Goal: Task Accomplishment & Management: Manage account settings

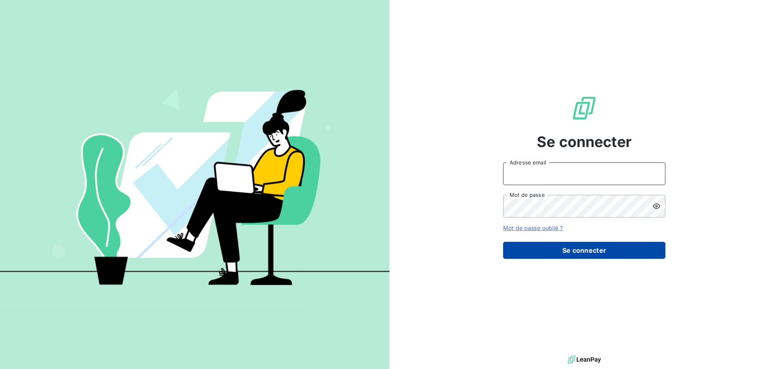
type input "[EMAIL_ADDRESS][DOMAIN_NAME]"
click at [571, 253] on button "Se connecter" at bounding box center [584, 250] width 162 height 17
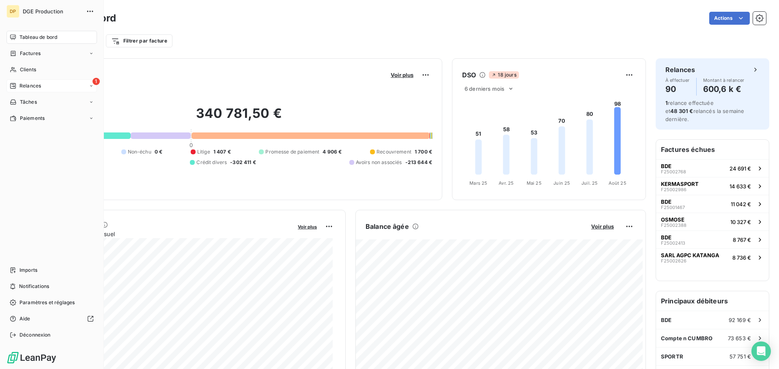
click at [31, 85] on span "Relances" at bounding box center [29, 85] width 21 height 7
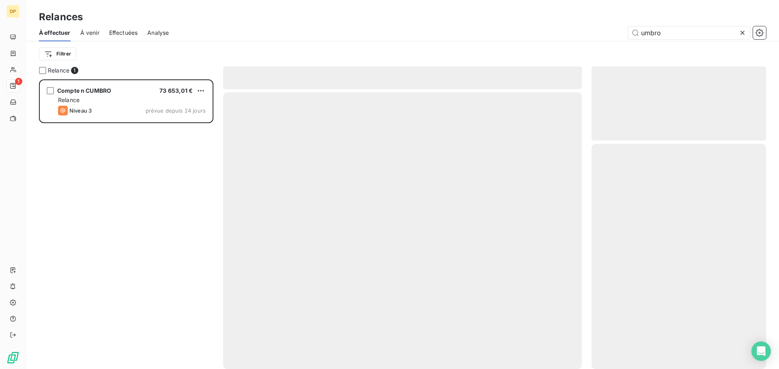
scroll to position [284, 168]
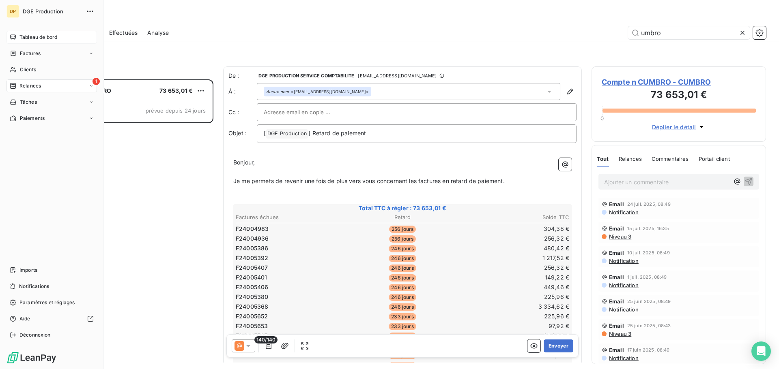
click at [29, 37] on span "Tableau de bord" at bounding box center [38, 37] width 38 height 7
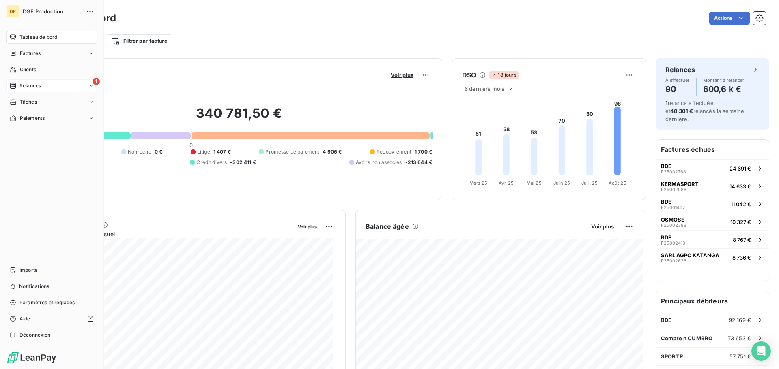
click at [36, 39] on span "Tableau de bord" at bounding box center [38, 37] width 38 height 7
click at [35, 87] on span "Relances" at bounding box center [29, 85] width 21 height 7
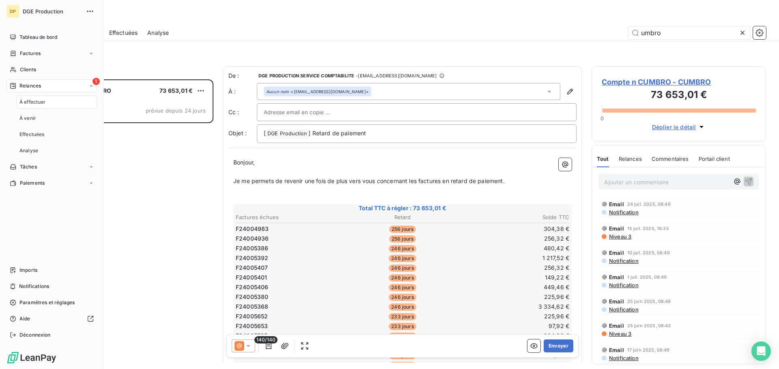
scroll to position [284, 168]
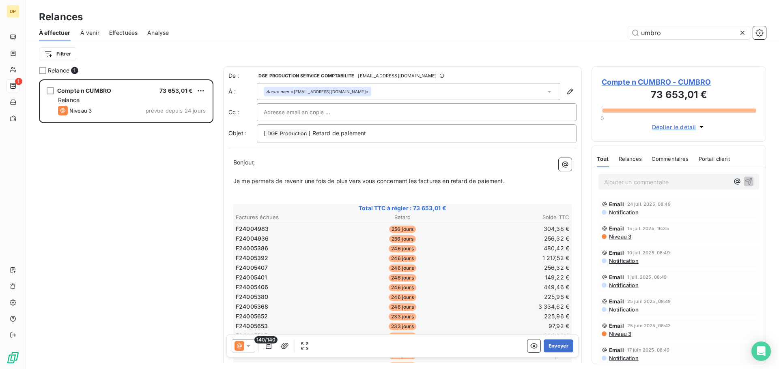
click at [93, 31] on span "À venir" at bounding box center [89, 33] width 19 height 8
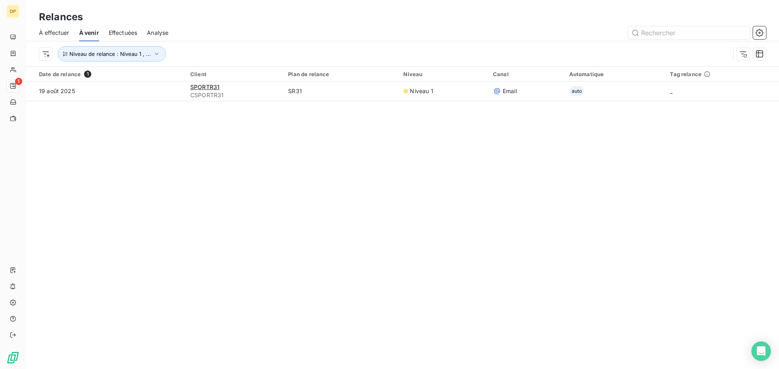
click at [54, 36] on span "À effectuer" at bounding box center [54, 33] width 30 height 8
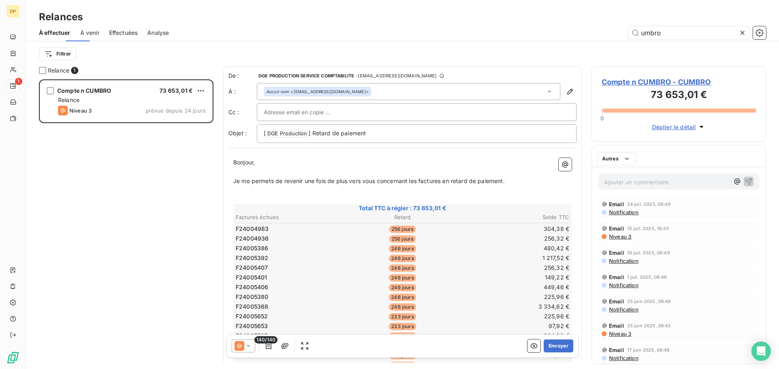
scroll to position [284, 168]
click at [121, 34] on span "Effectuées" at bounding box center [123, 33] width 29 height 8
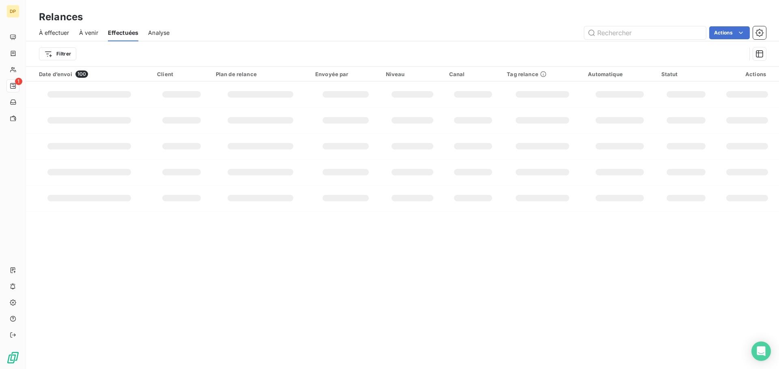
click at [62, 33] on span "À effectuer" at bounding box center [54, 33] width 30 height 8
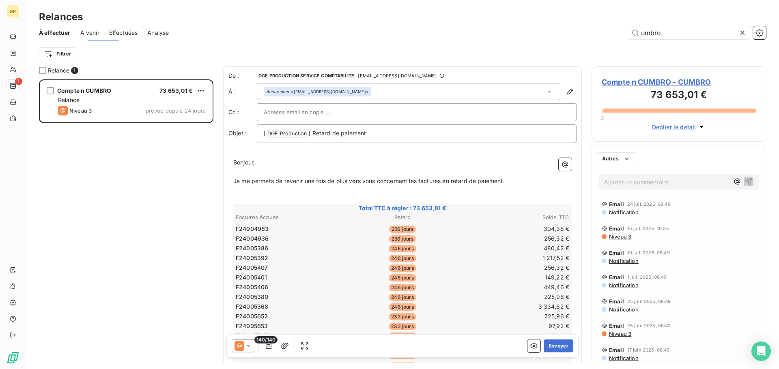
scroll to position [284, 168]
click at [743, 31] on icon at bounding box center [742, 33] width 8 height 8
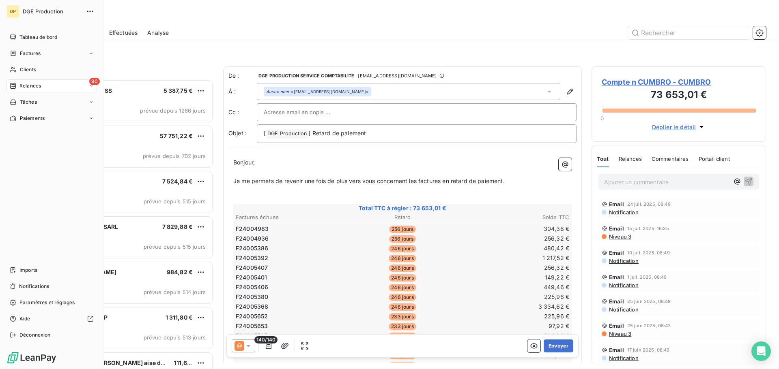
click at [89, 87] on icon at bounding box center [91, 86] width 5 height 5
click at [40, 89] on span "Relances" at bounding box center [29, 85] width 21 height 7
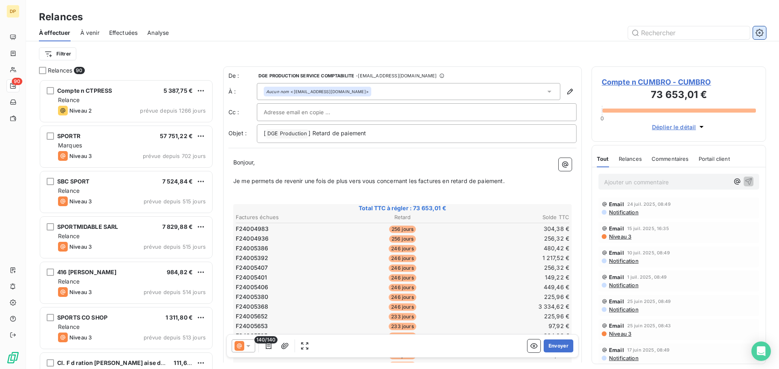
click at [759, 34] on icon "button" at bounding box center [759, 33] width 8 height 8
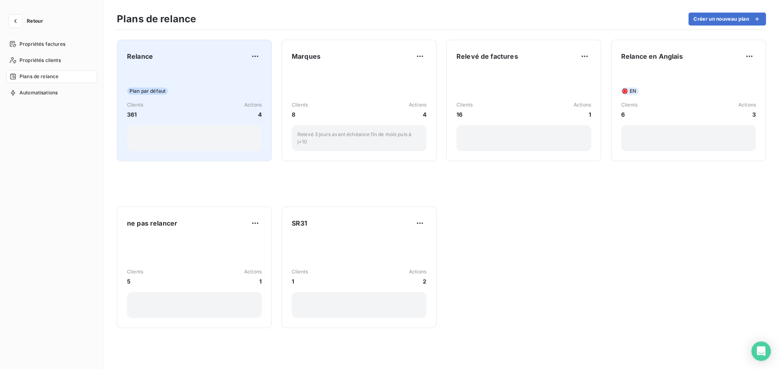
click at [196, 96] on div "Plan par défaut Clients 361 Actions 4" at bounding box center [194, 110] width 135 height 82
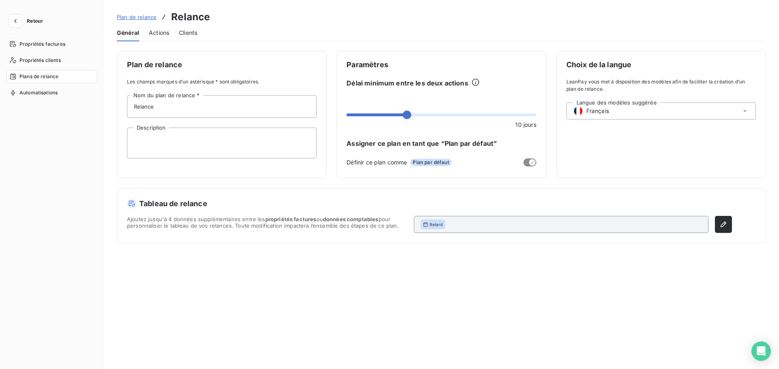
click at [159, 35] on span "Actions" at bounding box center [159, 33] width 20 height 8
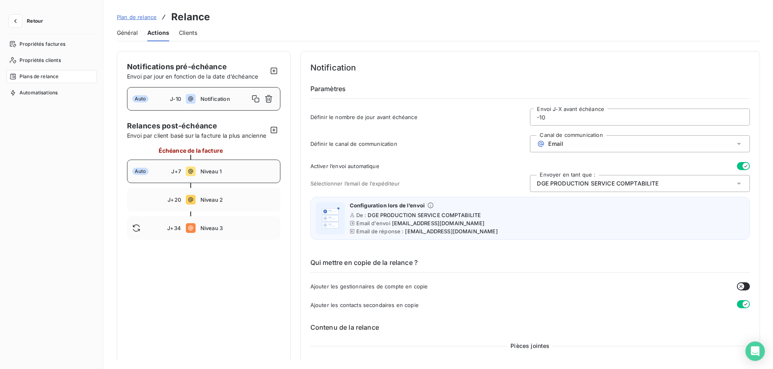
click at [200, 175] on span "Niveau 1" at bounding box center [237, 171] width 75 height 6
type input "7"
click at [736, 170] on button "button" at bounding box center [742, 166] width 13 height 8
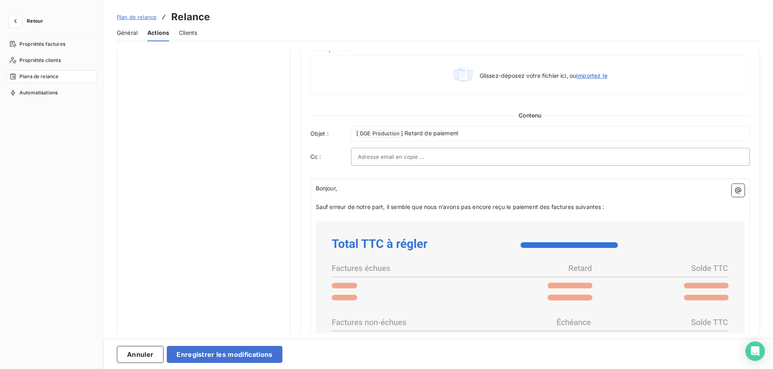
scroll to position [446, 0]
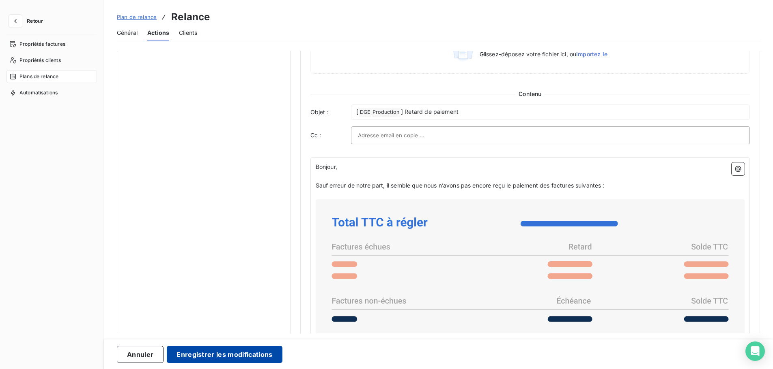
click at [194, 354] on button "Enregistrer les modifications" at bounding box center [224, 354] width 115 height 17
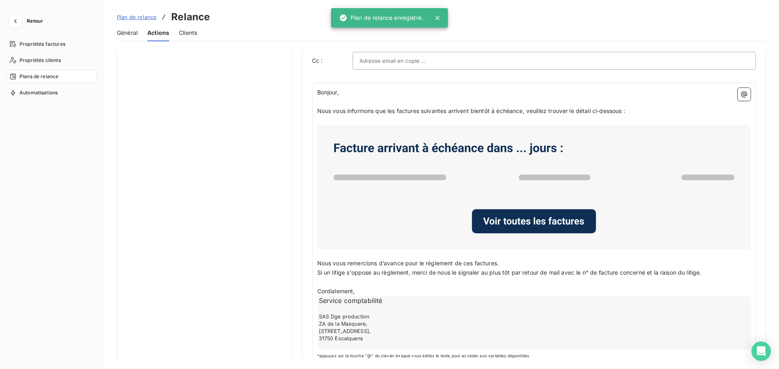
scroll to position [0, 0]
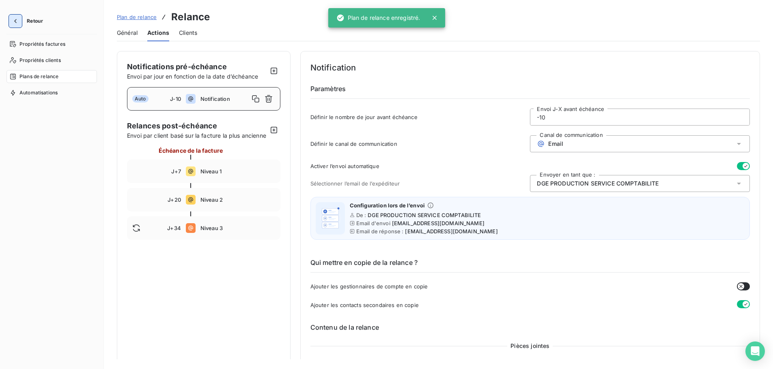
click at [15, 26] on button "button" at bounding box center [15, 21] width 13 height 13
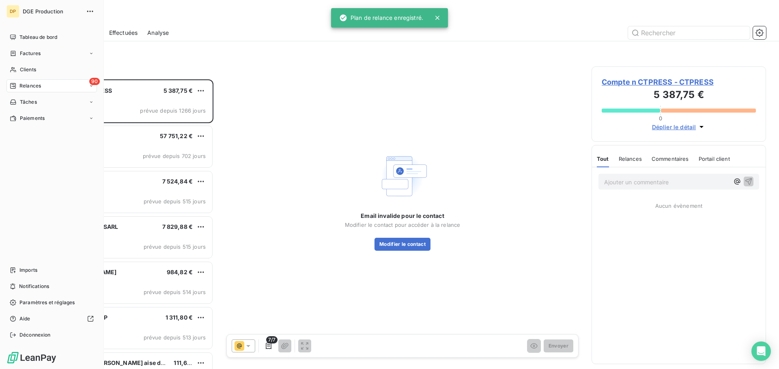
scroll to position [284, 168]
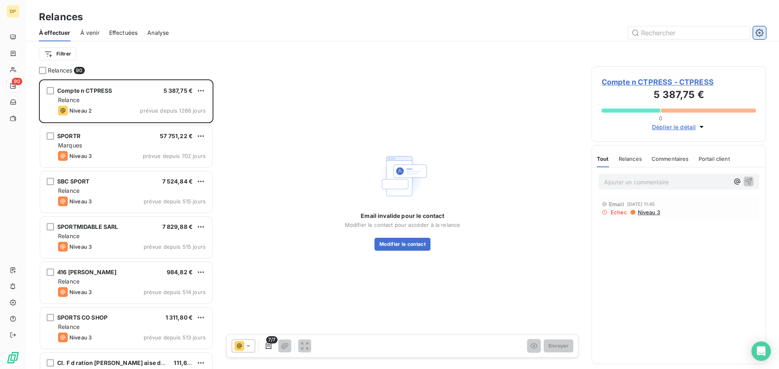
click at [753, 32] on button "button" at bounding box center [759, 32] width 13 height 13
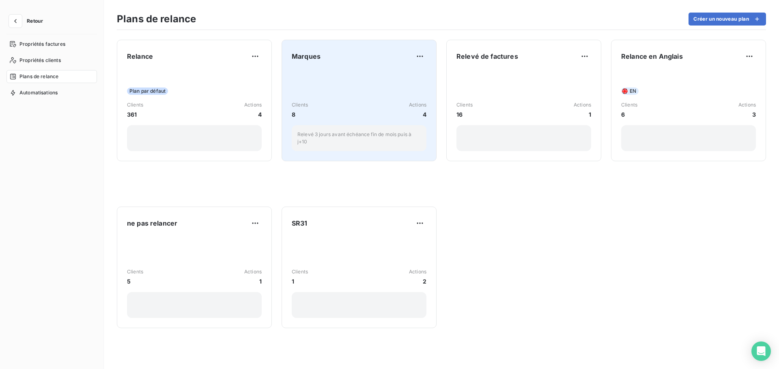
click at [339, 90] on div "Clients 8 Actions 4 Relevé 3 jours avant échéance fin de mois puis à j+10" at bounding box center [359, 110] width 135 height 82
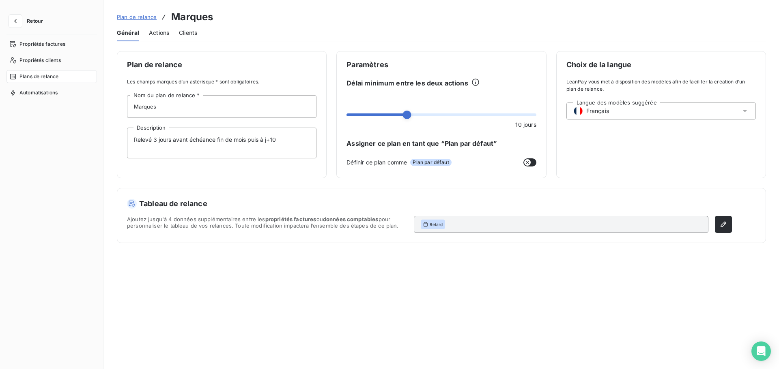
click at [165, 36] on span "Actions" at bounding box center [159, 33] width 20 height 8
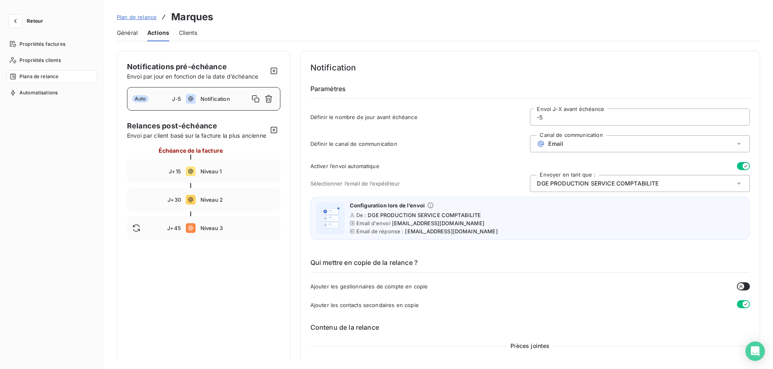
click at [127, 30] on span "Général" at bounding box center [127, 33] width 21 height 8
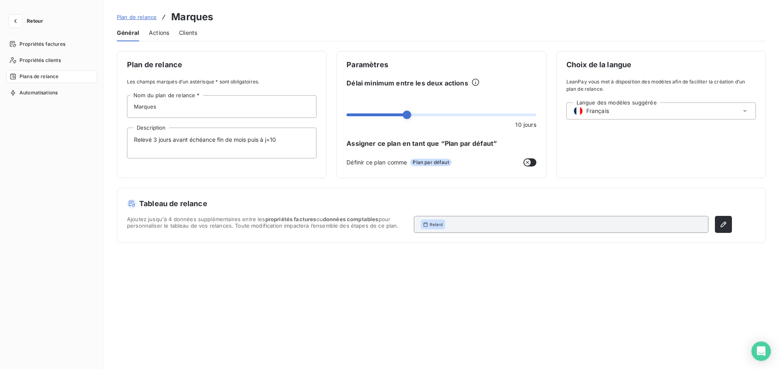
click at [142, 17] on span "Plan de relance" at bounding box center [137, 17] width 40 height 6
